Goal: Task Accomplishment & Management: Use online tool/utility

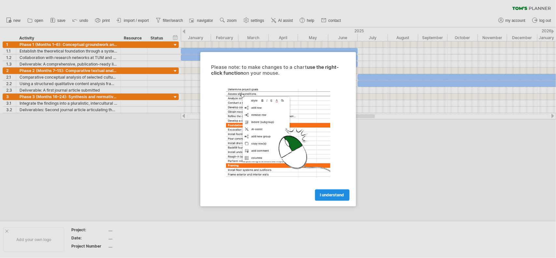
click at [338, 193] on span "I understand" at bounding box center [332, 194] width 24 height 5
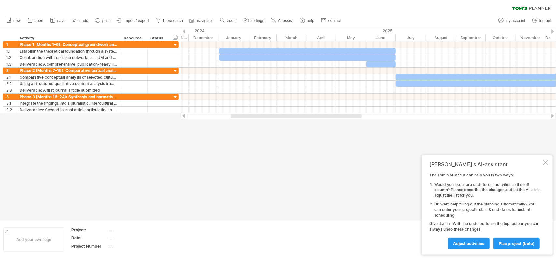
drag, startPoint x: 296, startPoint y: 116, endPoint x: 283, endPoint y: 118, distance: 13.5
click at [283, 118] on div at bounding box center [296, 116] width 131 height 4
click at [460, 206] on li "Or, want help filling out the planning automatically? You can enter your projec…" at bounding box center [488, 209] width 108 height 16
click at [546, 162] on div at bounding box center [545, 162] width 5 height 5
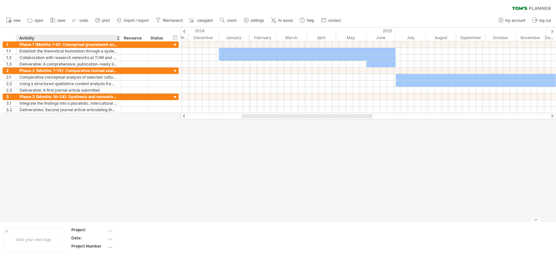
click at [109, 232] on div "...." at bounding box center [135, 230] width 55 height 6
click at [111, 238] on div "...." at bounding box center [135, 238] width 55 height 6
click at [197, 185] on div at bounding box center [278, 123] width 556 height 193
click at [302, 114] on div at bounding box center [307, 116] width 131 height 4
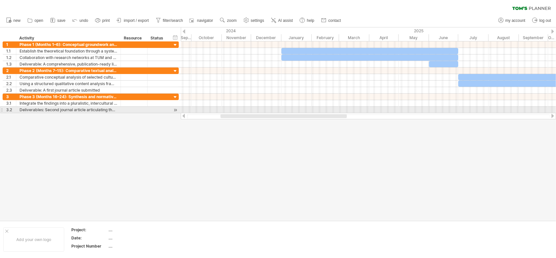
drag, startPoint x: 271, startPoint y: 117, endPoint x: 250, endPoint y: 113, distance: 21.6
click at [250, 113] on div at bounding box center [368, 116] width 375 height 7
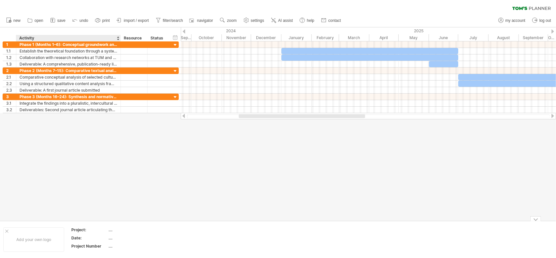
click at [112, 238] on div "...." at bounding box center [135, 238] width 55 height 6
type input "****"
click at [183, 233] on td at bounding box center [193, 239] width 51 height 25
click at [250, 20] on use at bounding box center [246, 20] width 7 height 7
select select "*"
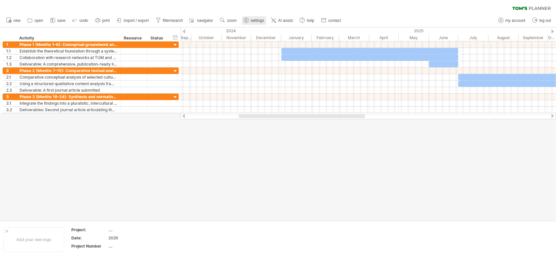
select select "**"
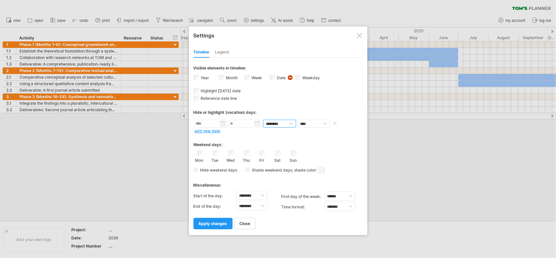
click at [290, 121] on select "******** ********" at bounding box center [279, 124] width 33 height 8
click at [291, 121] on select "******** ********" at bounding box center [279, 124] width 33 height 8
click at [220, 221] on span "apply changes" at bounding box center [213, 223] width 29 height 5
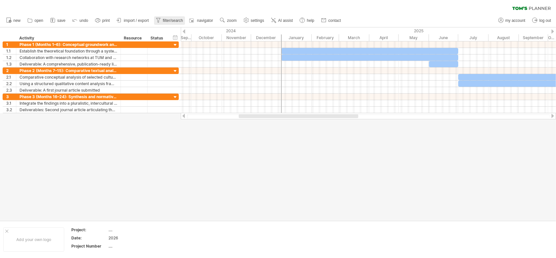
click at [183, 22] on span "filter/search" at bounding box center [173, 20] width 20 height 5
type input "**********"
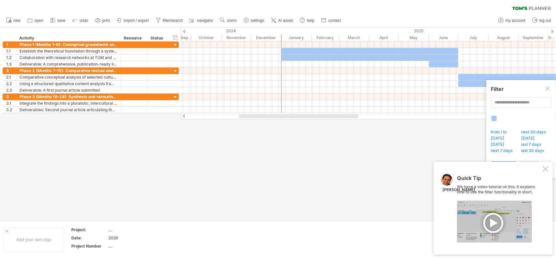
click at [488, 215] on div at bounding box center [494, 221] width 75 height 42
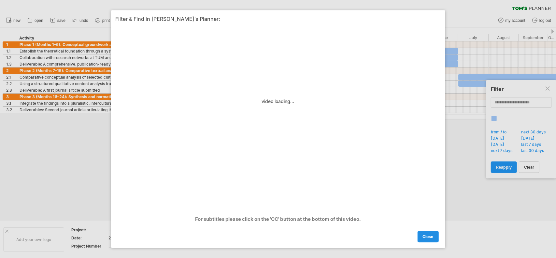
click at [434, 235] on link "close" at bounding box center [428, 236] width 21 height 11
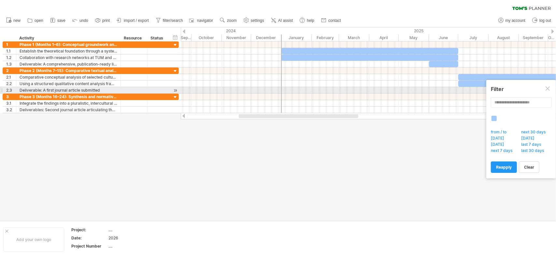
click at [547, 89] on div at bounding box center [548, 88] width 5 height 5
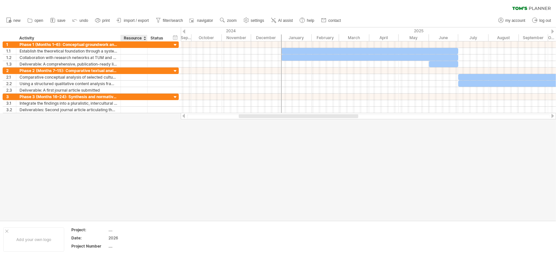
click at [138, 37] on div "Resource" at bounding box center [134, 38] width 20 height 7
click at [145, 38] on div at bounding box center [144, 38] width 3 height 7
click at [144, 37] on div at bounding box center [144, 38] width 3 height 7
click at [136, 37] on div "Resource" at bounding box center [134, 38] width 20 height 7
click at [160, 38] on div "Status" at bounding box center [158, 38] width 14 height 7
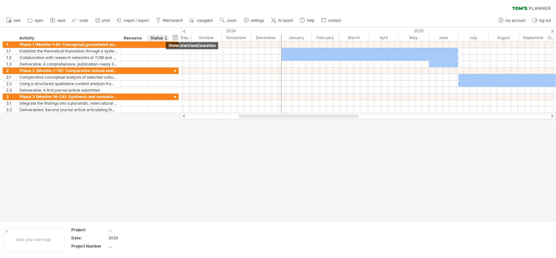
click at [177, 38] on div "hide start/end/duration show start/end/duration" at bounding box center [175, 37] width 6 height 7
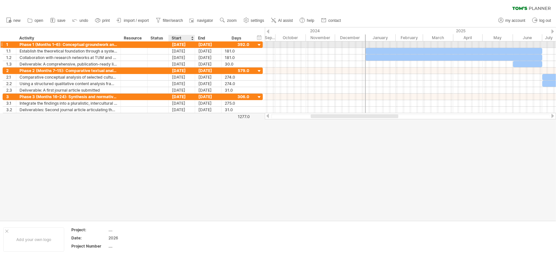
click at [182, 44] on div "[DATE]" at bounding box center [182, 44] width 26 height 6
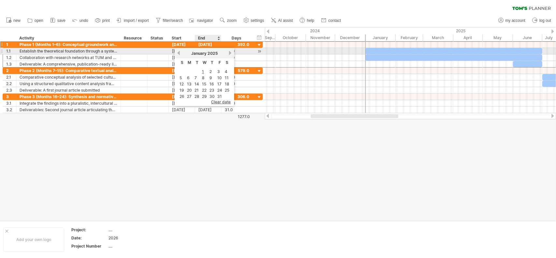
click at [218, 54] on span "2025" at bounding box center [213, 53] width 10 height 5
click at [231, 53] on link "next" at bounding box center [230, 53] width 5 height 5
click at [231, 53] on link "next" at bounding box center [229, 53] width 5 height 5
click at [231, 53] on link "next" at bounding box center [230, 53] width 5 height 5
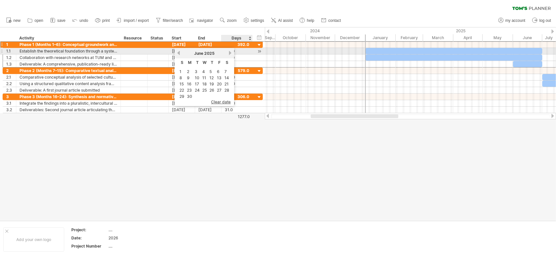
click at [231, 53] on link "next" at bounding box center [230, 53] width 5 height 5
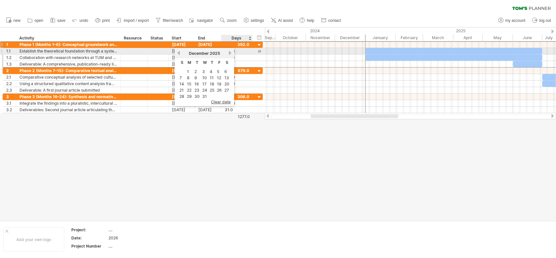
click at [231, 53] on link "next" at bounding box center [230, 53] width 5 height 5
click at [229, 53] on link "next" at bounding box center [230, 53] width 5 height 5
click at [229, 53] on link "next" at bounding box center [229, 53] width 5 height 5
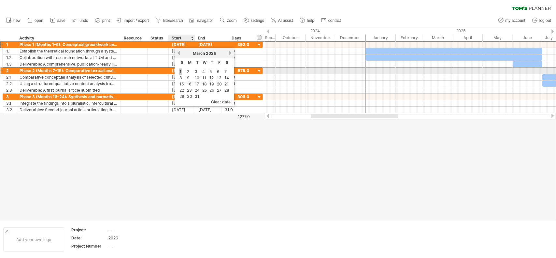
click at [180, 72] on link "1" at bounding box center [180, 71] width 3 height 6
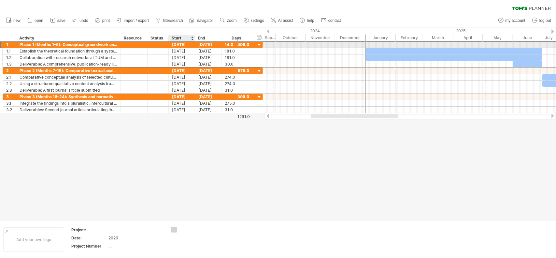
click at [181, 44] on div "[DATE]" at bounding box center [182, 44] width 26 height 6
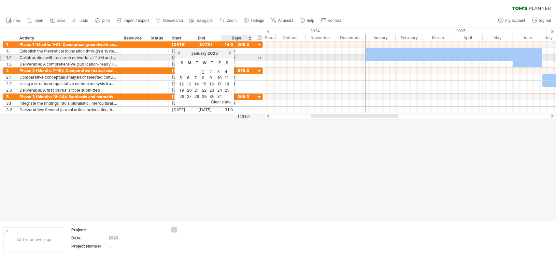
click at [230, 54] on link "next" at bounding box center [230, 53] width 5 height 5
click at [230, 54] on link "next" at bounding box center [229, 53] width 5 height 5
click at [230, 54] on link "next" at bounding box center [230, 53] width 5 height 5
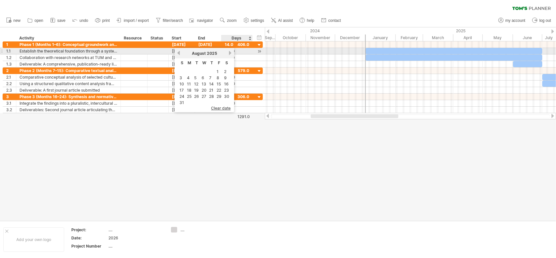
click at [230, 54] on link "next" at bounding box center [230, 53] width 5 height 5
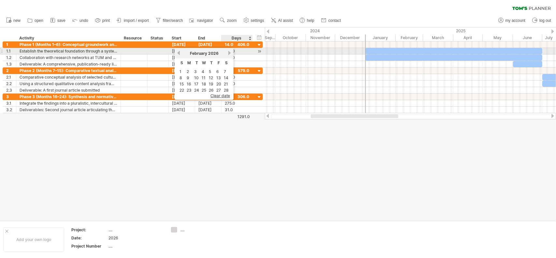
click at [230, 54] on link "next" at bounding box center [229, 53] width 5 height 5
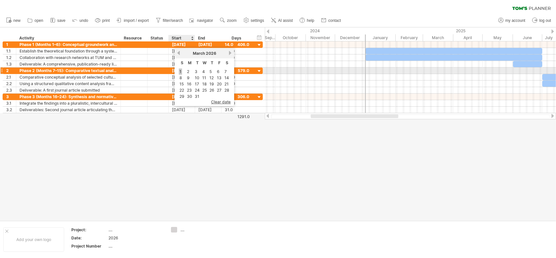
click at [180, 71] on link "1" at bounding box center [180, 71] width 3 height 6
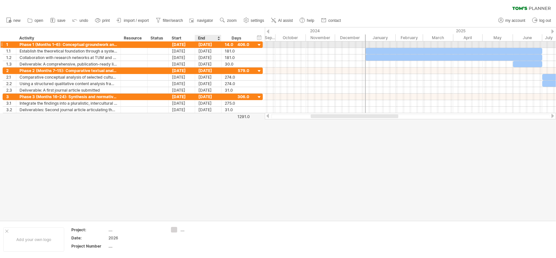
click at [212, 45] on div "[DATE]" at bounding box center [208, 44] width 26 height 6
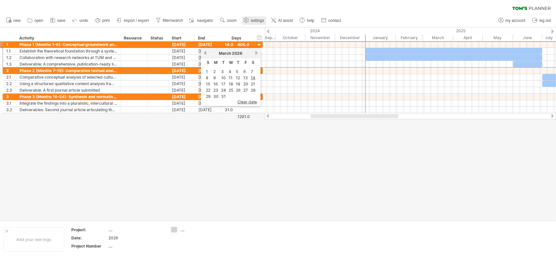
click at [252, 19] on ul "new open" at bounding box center [173, 21] width 341 height 14
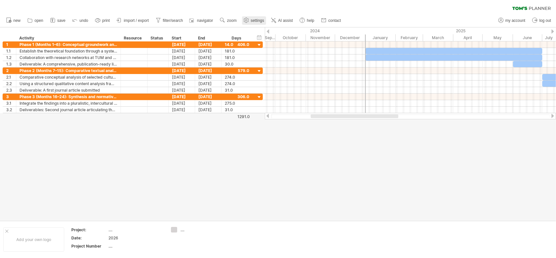
click at [260, 18] on link "settings" at bounding box center [254, 20] width 24 height 8
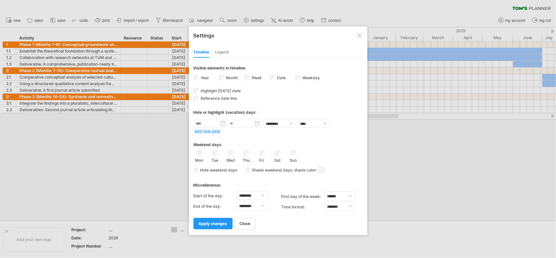
click at [358, 35] on div at bounding box center [359, 35] width 5 height 5
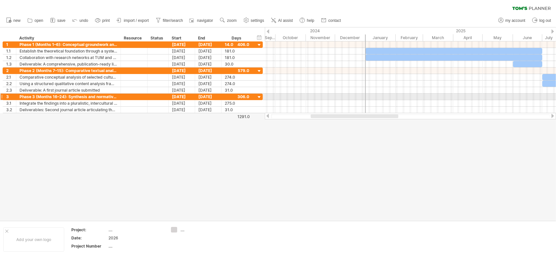
click at [259, 96] on div at bounding box center [259, 97] width 6 height 6
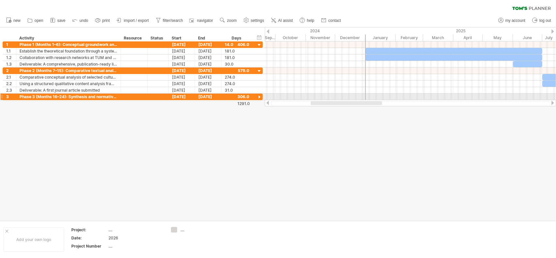
click at [259, 96] on div at bounding box center [259, 97] width 6 height 6
